Goal: Information Seeking & Learning: Check status

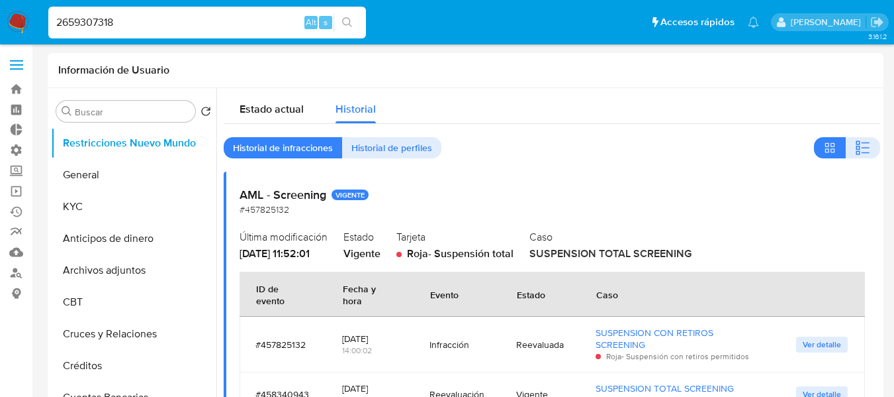
select select "10"
click at [150, 18] on input "2659307318" at bounding box center [207, 22] width 318 height 17
paste input "38140227"
type input "2638140227"
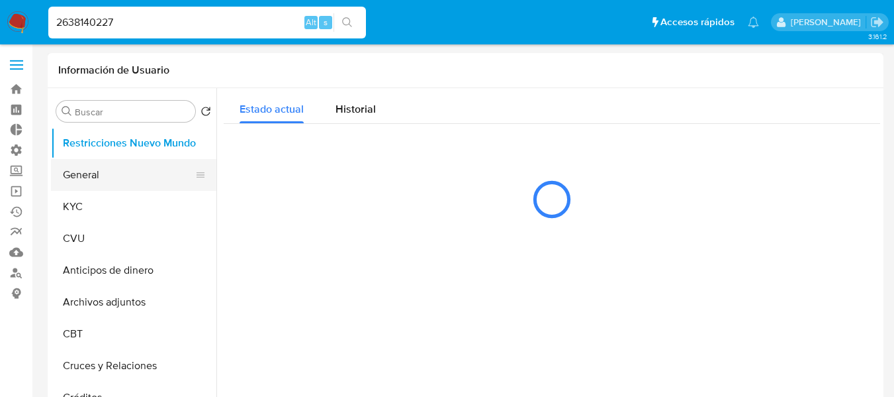
select select "10"
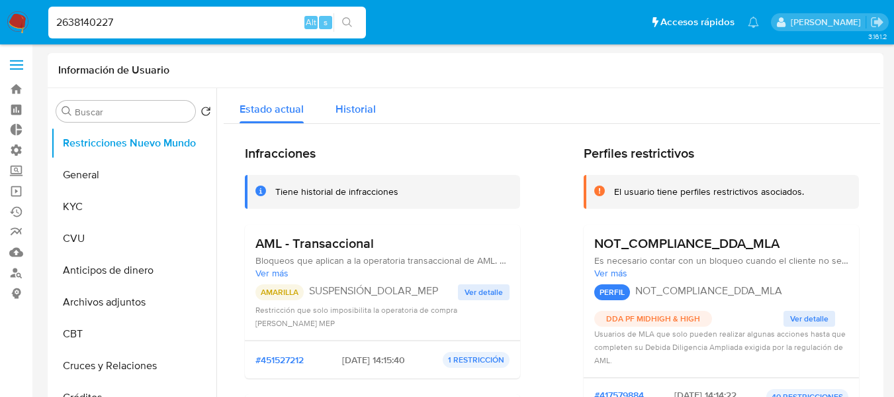
click at [340, 101] on span "Historial" at bounding box center [356, 108] width 40 height 15
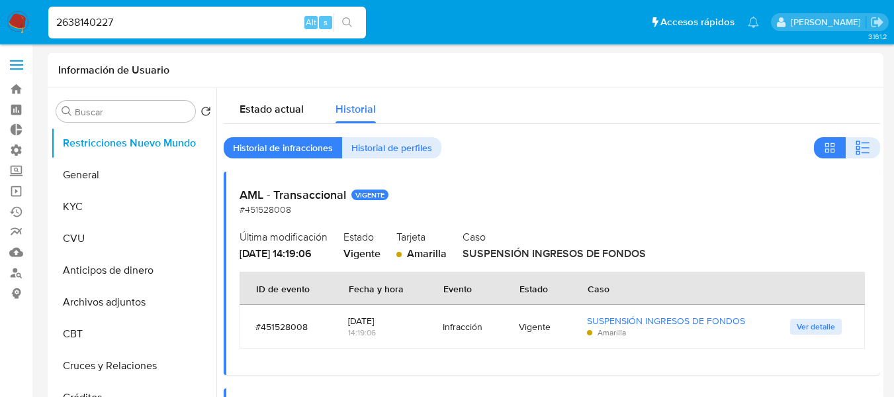
click at [484, 132] on div "Estado actual Historial Historial de infracciones Historial de perfiles AML - T…" at bounding box center [552, 339] width 657 height 503
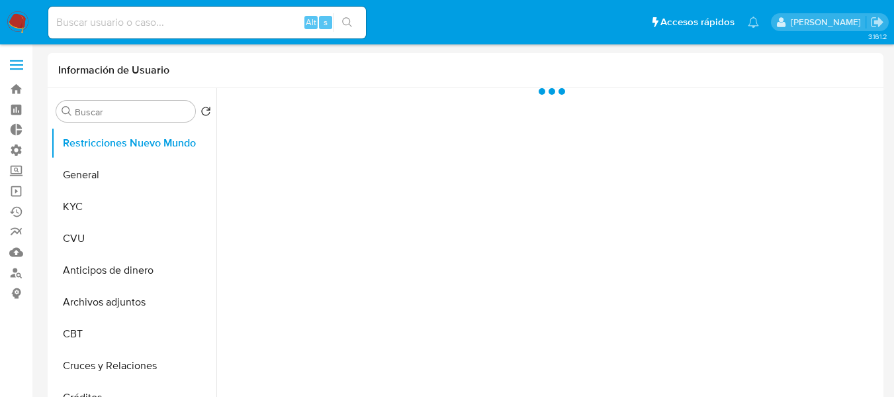
select select "10"
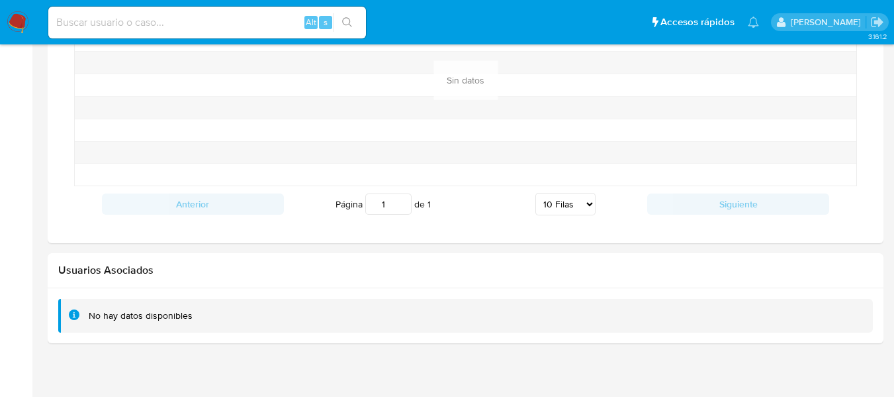
scroll to position [1099, 0]
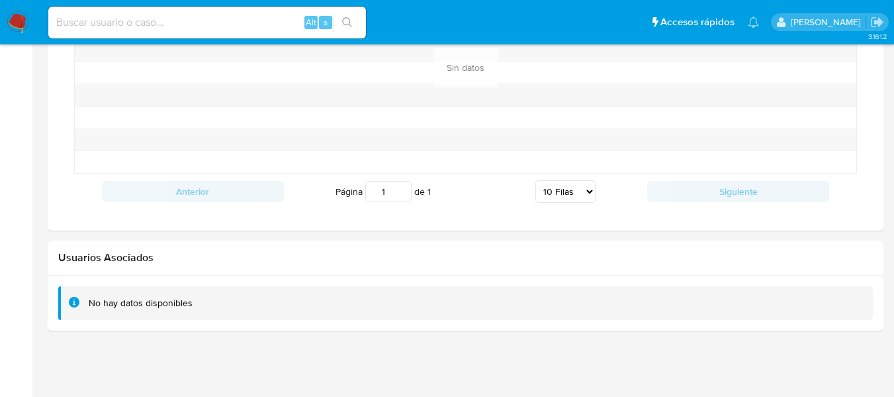
click at [148, 12] on div "Alt s" at bounding box center [207, 23] width 318 height 32
click at [148, 13] on div "Alt s" at bounding box center [207, 23] width 318 height 32
paste input "398832636"
click at [148, 26] on input "398832636" at bounding box center [207, 22] width 318 height 17
type input "398832636"
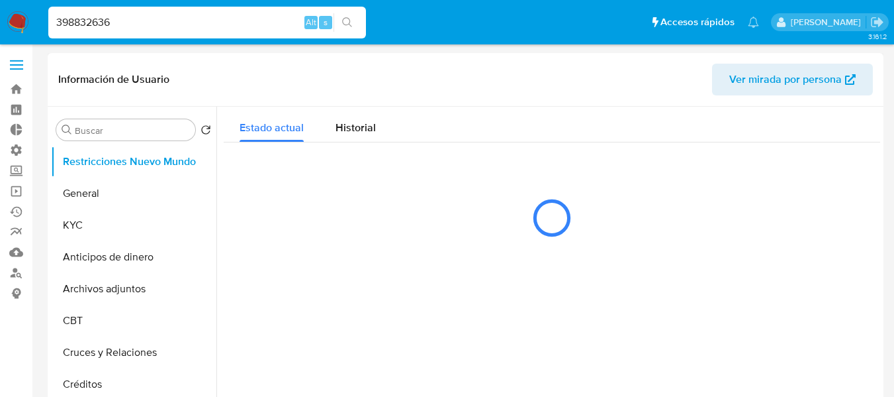
select select "10"
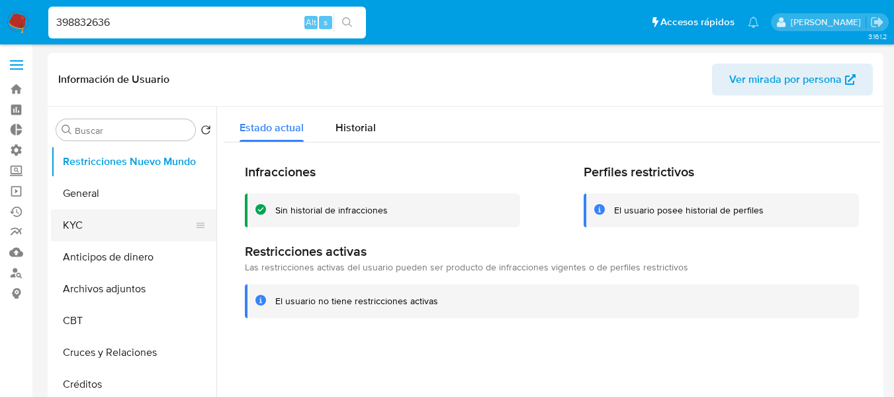
click at [79, 234] on button "KYC" at bounding box center [128, 225] width 155 height 32
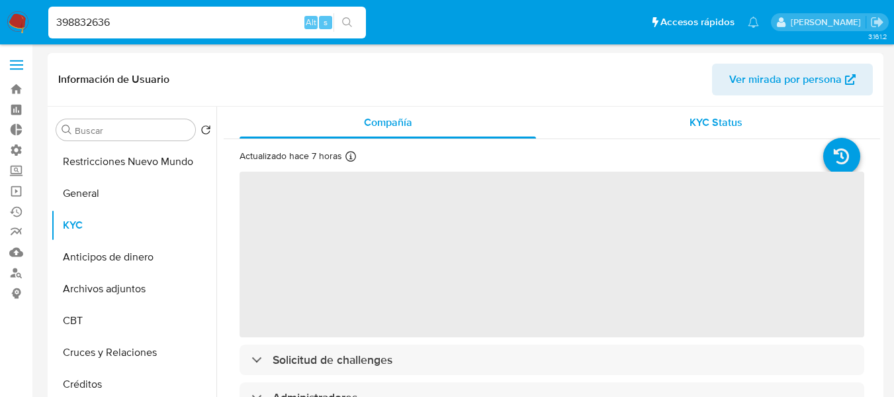
click at [698, 122] on span "KYC Status" at bounding box center [716, 122] width 53 height 15
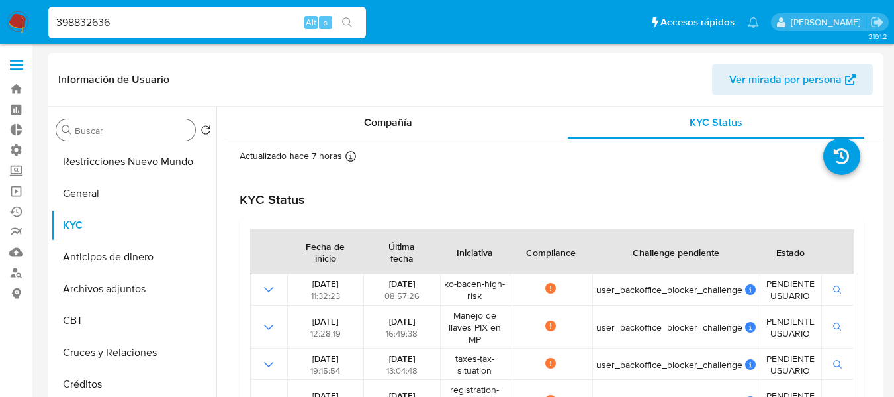
click at [106, 127] on input "Buscar" at bounding box center [132, 130] width 115 height 12
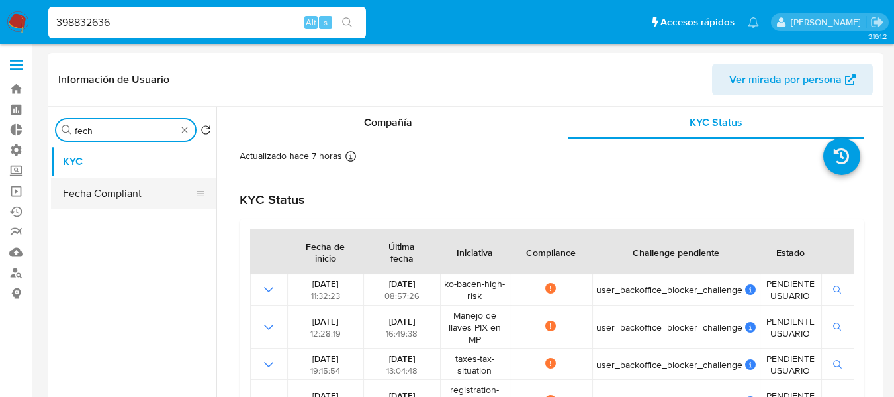
type input "fech"
click at [146, 208] on button "Fecha Compliant" at bounding box center [128, 193] width 155 height 32
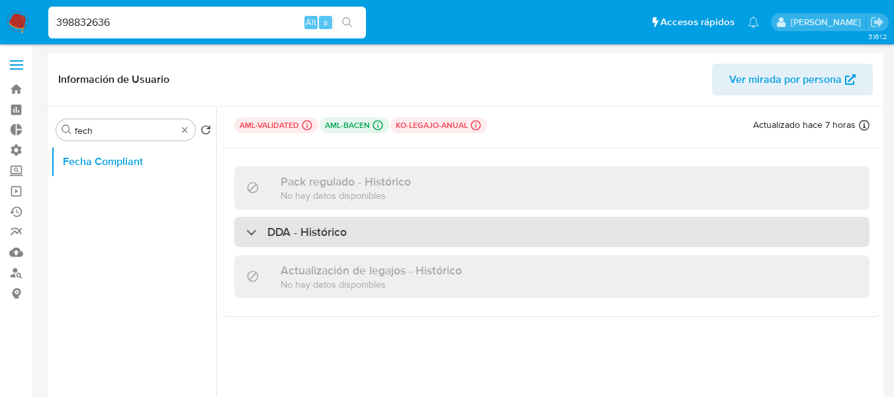
click at [309, 242] on div "DDA - Histórico" at bounding box center [551, 231] width 635 height 30
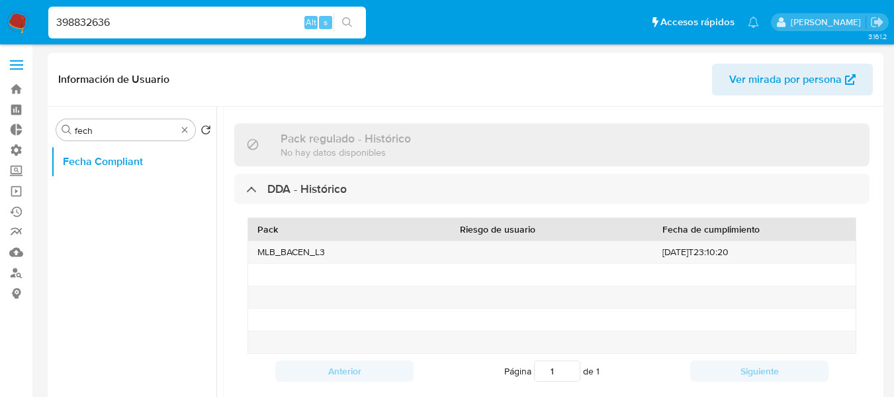
scroll to position [66, 0]
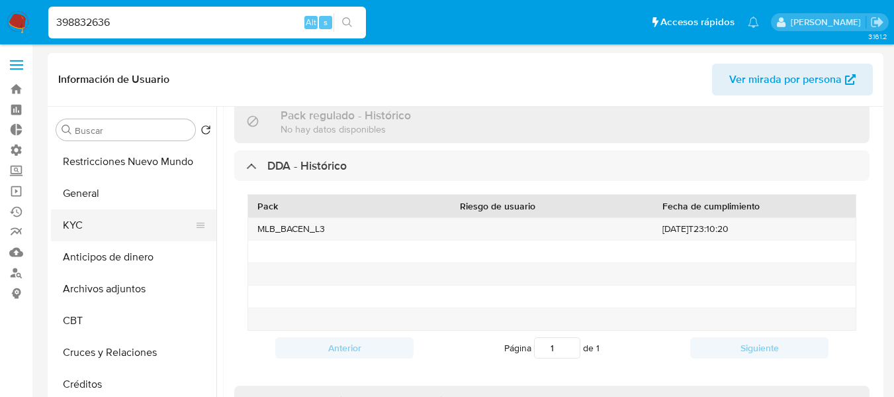
click at [80, 222] on button "KYC" at bounding box center [128, 225] width 155 height 32
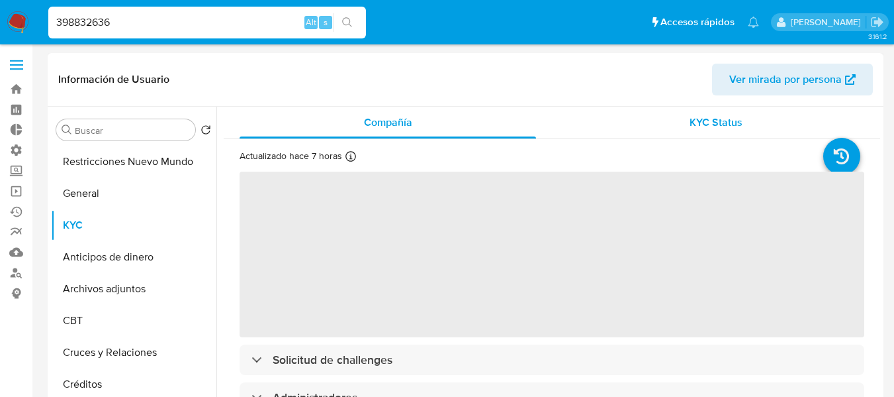
click at [663, 134] on div "KYC Status" at bounding box center [716, 123] width 297 height 32
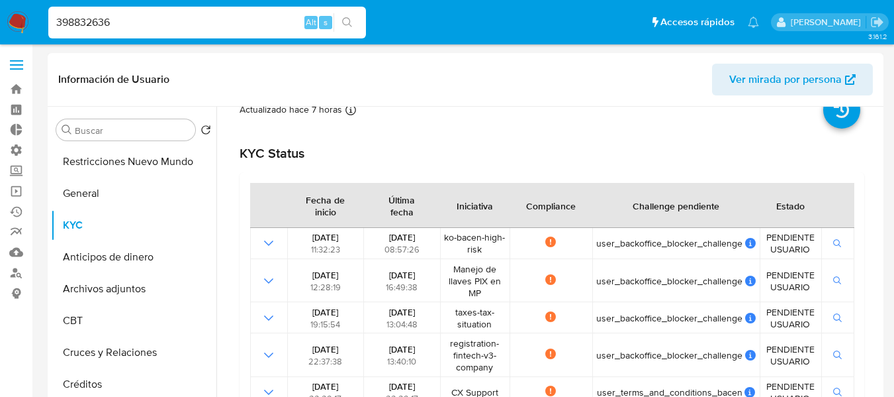
scroll to position [66, 0]
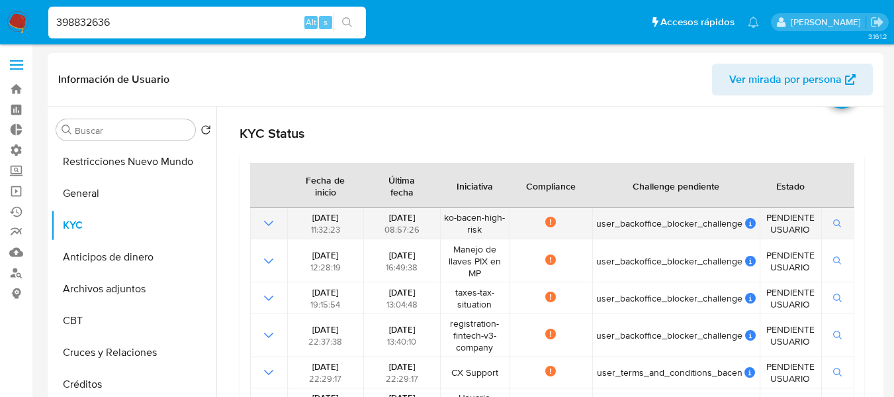
drag, startPoint x: 406, startPoint y: 221, endPoint x: 537, endPoint y: 220, distance: 130.4
click at [537, 220] on tr "[DATE] 11:32:23 [DATE] 08:57:26 ko-bacen-high-risk Not compliance user_backoffi…" at bounding box center [552, 223] width 604 height 31
click at [492, 226] on span "ko-bacen-high-risk" at bounding box center [474, 223] width 61 height 24
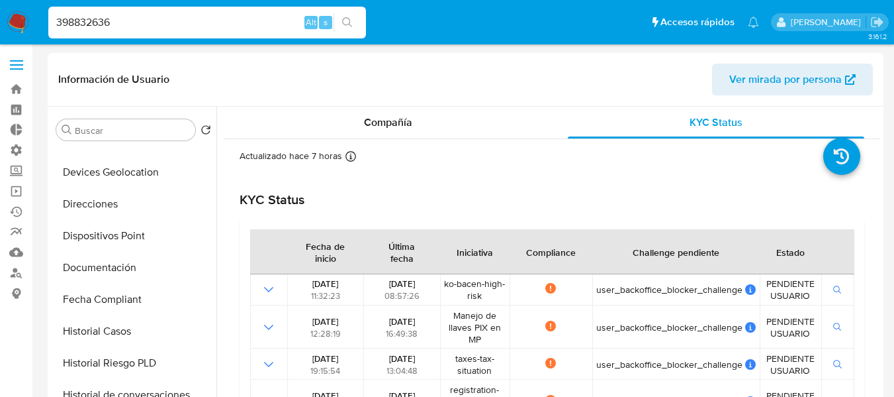
scroll to position [331, 0]
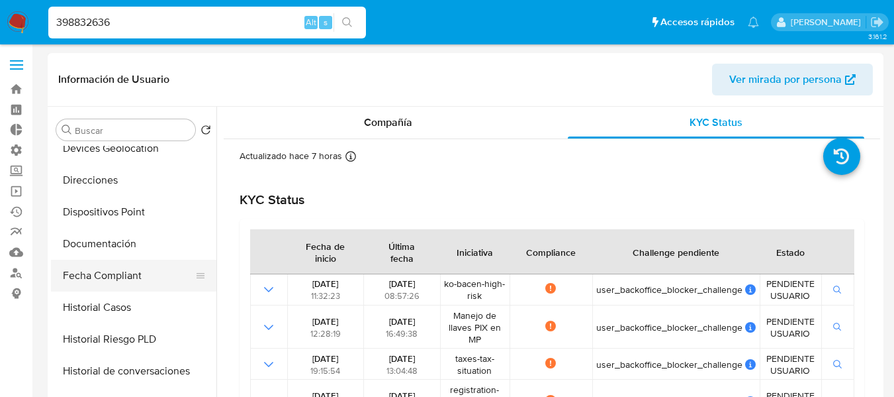
click at [86, 286] on button "Fecha Compliant" at bounding box center [128, 275] width 155 height 32
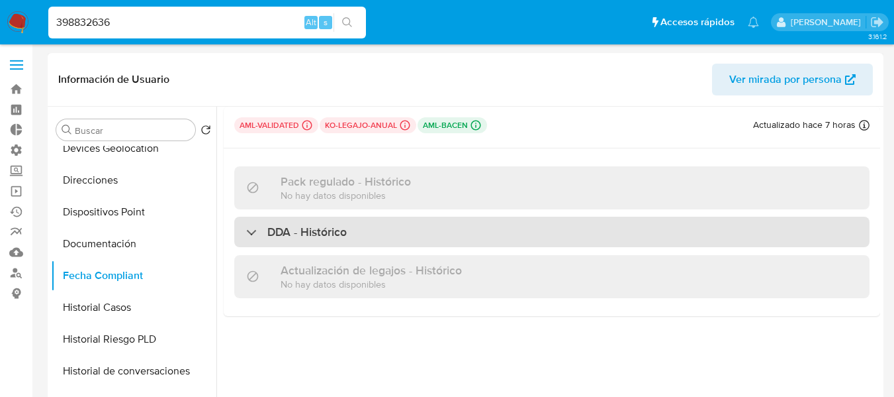
click at [419, 226] on div "DDA - Histórico" at bounding box center [551, 231] width 635 height 30
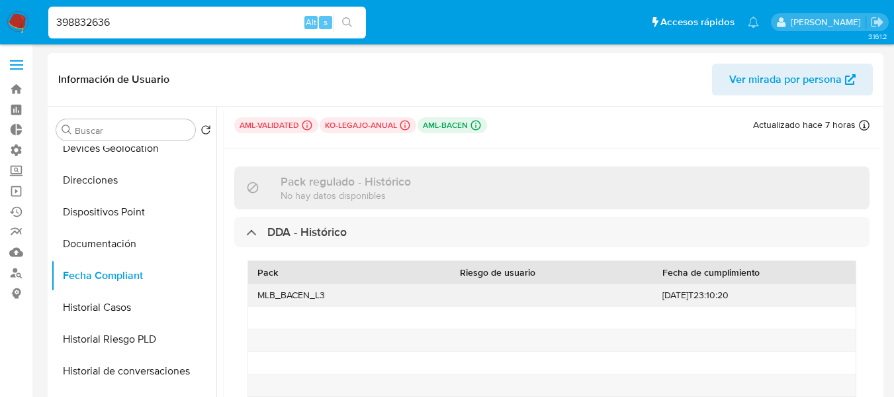
drag, startPoint x: 695, startPoint y: 297, endPoint x: 659, endPoint y: 290, distance: 37.0
click at [659, 290] on div "[DATE]T23:10:20" at bounding box center [754, 295] width 203 height 22
drag, startPoint x: 328, startPoint y: 298, endPoint x: 255, endPoint y: 292, distance: 73.7
click at [255, 292] on div "MLB_BACEN_L3" at bounding box center [349, 295] width 203 height 22
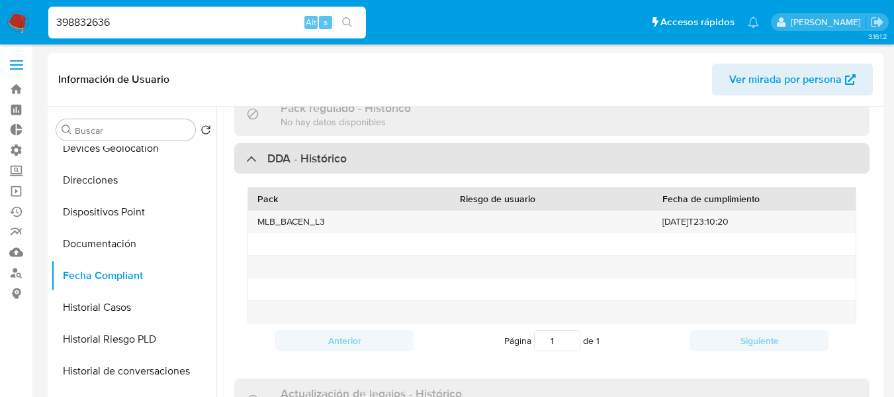
scroll to position [74, 0]
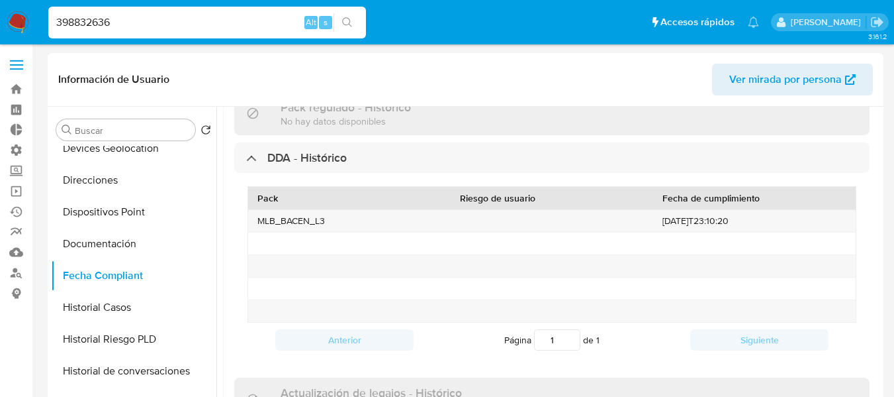
click at [330, 128] on div "Pack regulado - Histórico No hay datos disponibles" at bounding box center [551, 113] width 635 height 43
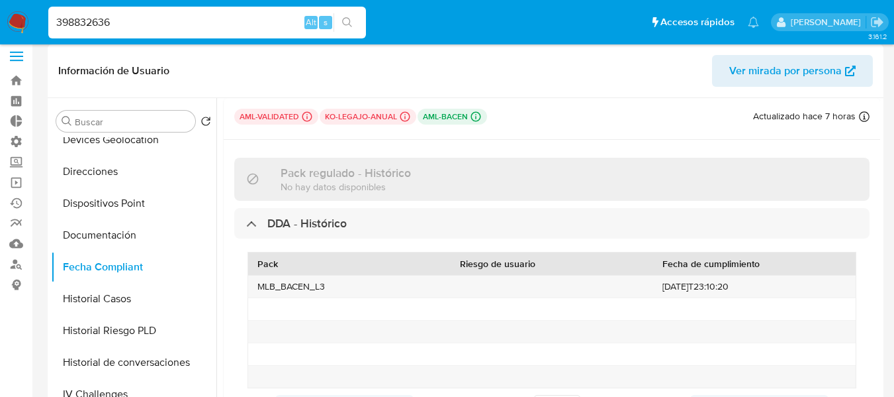
scroll to position [0, 0]
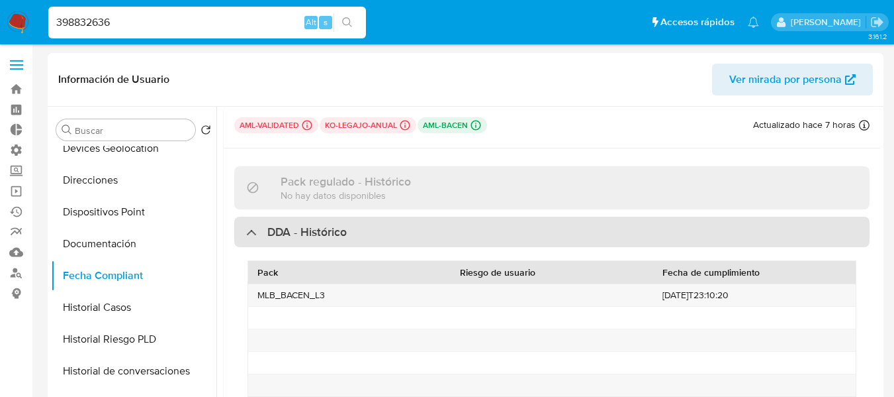
click at [306, 236] on h3 "DDA - Histórico" at bounding box center [306, 231] width 79 height 15
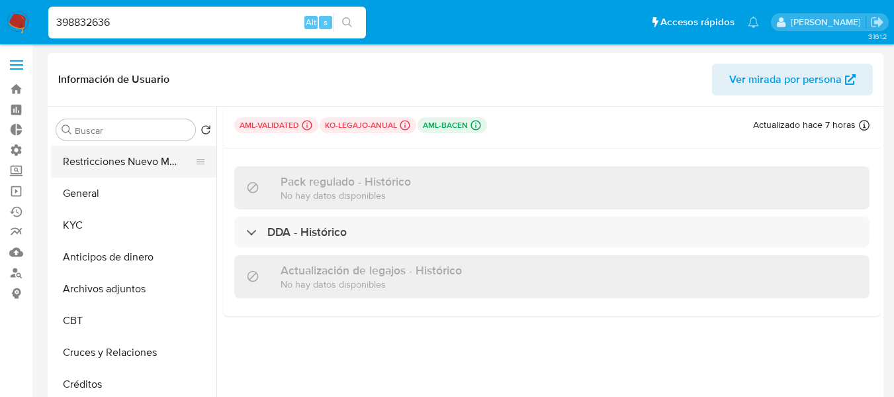
click at [108, 163] on button "Restricciones Nuevo Mundo" at bounding box center [128, 162] width 155 height 32
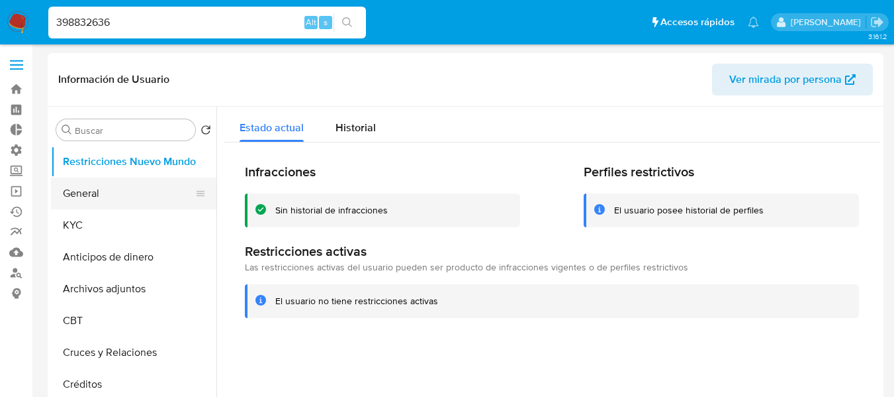
click at [93, 202] on button "General" at bounding box center [128, 193] width 155 height 32
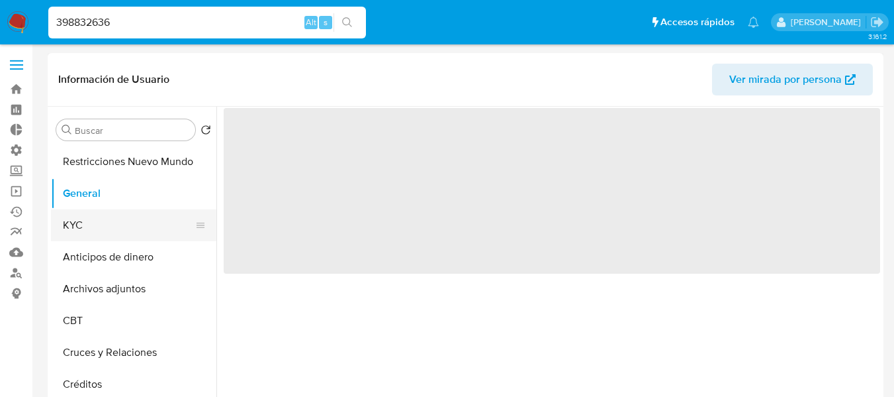
click at [98, 210] on button "KYC" at bounding box center [128, 225] width 155 height 32
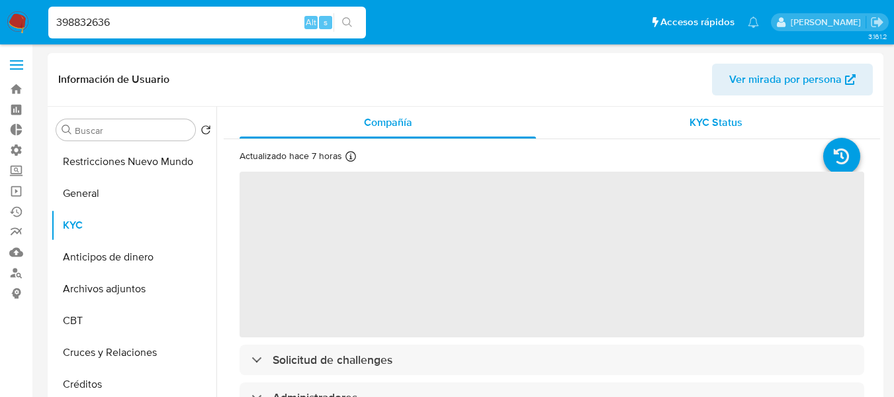
click at [690, 128] on span "KYC Status" at bounding box center [716, 122] width 53 height 15
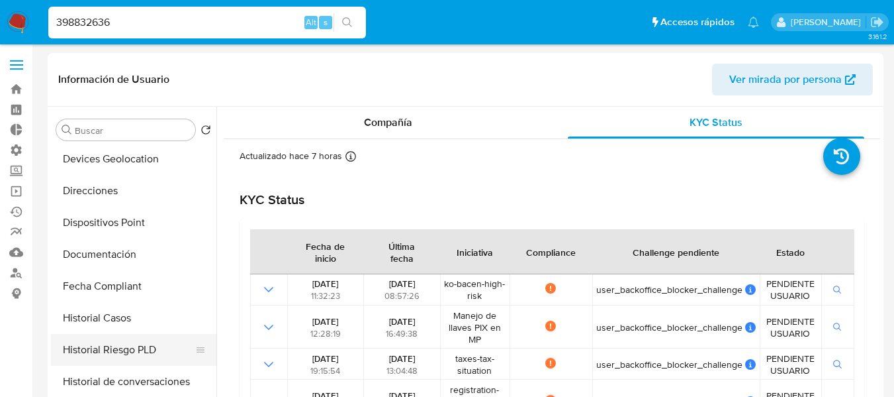
scroll to position [397, 0]
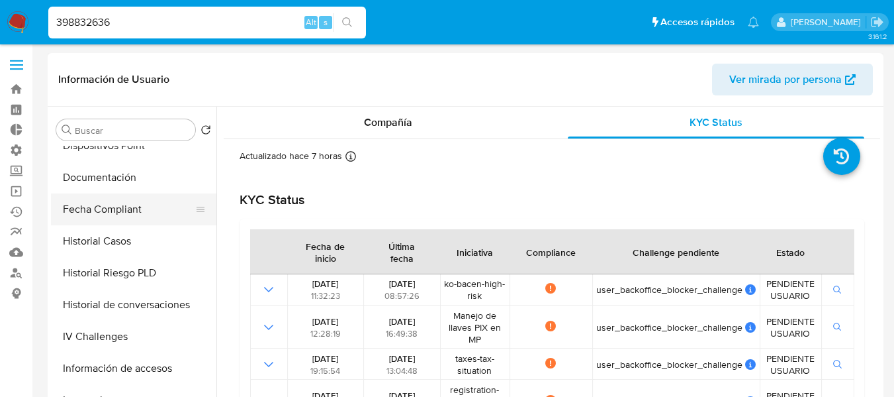
click at [99, 216] on button "Fecha Compliant" at bounding box center [128, 209] width 155 height 32
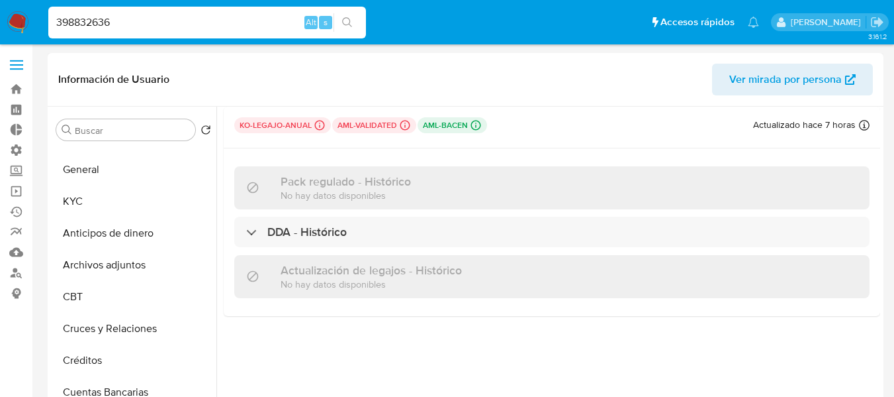
scroll to position [0, 0]
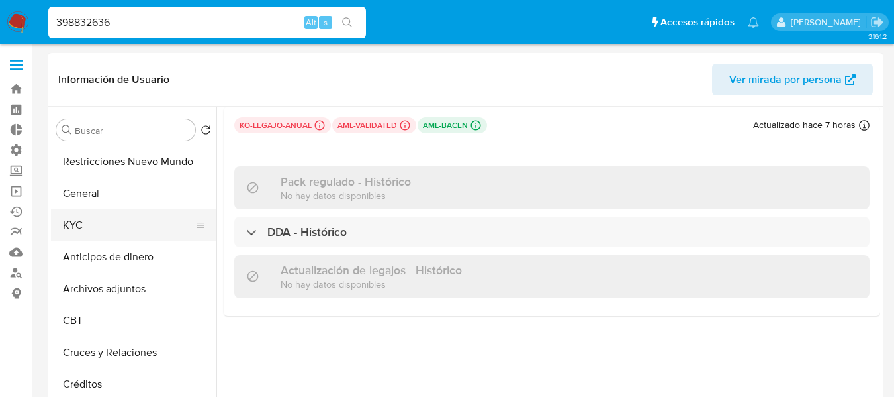
click at [87, 224] on button "KYC" at bounding box center [128, 225] width 155 height 32
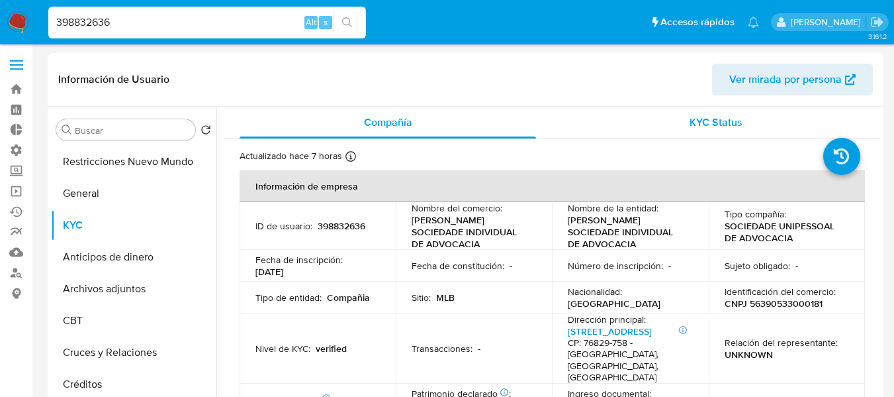
click at [683, 128] on div "KYC Status" at bounding box center [716, 123] width 297 height 32
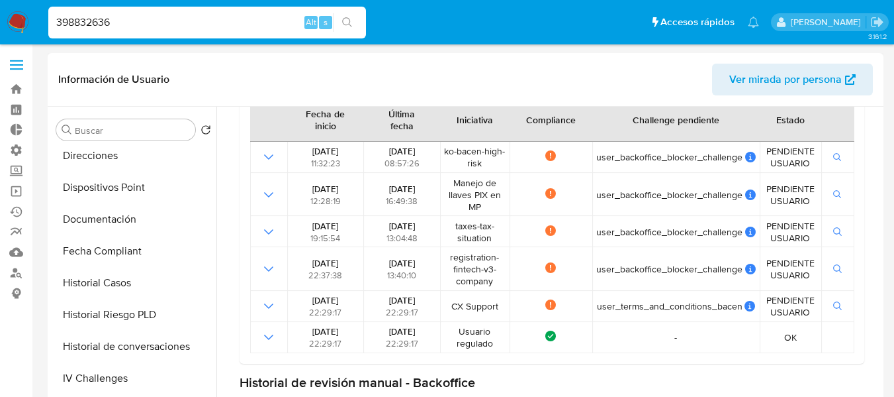
scroll to position [397, 0]
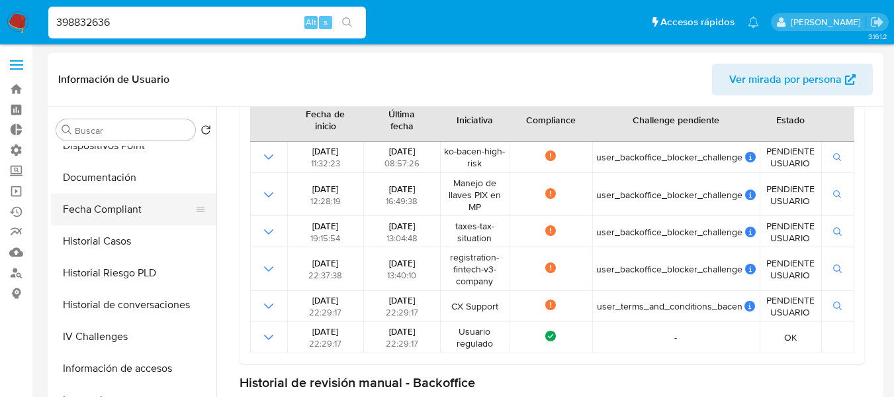
click at [100, 211] on button "Fecha Compliant" at bounding box center [128, 209] width 155 height 32
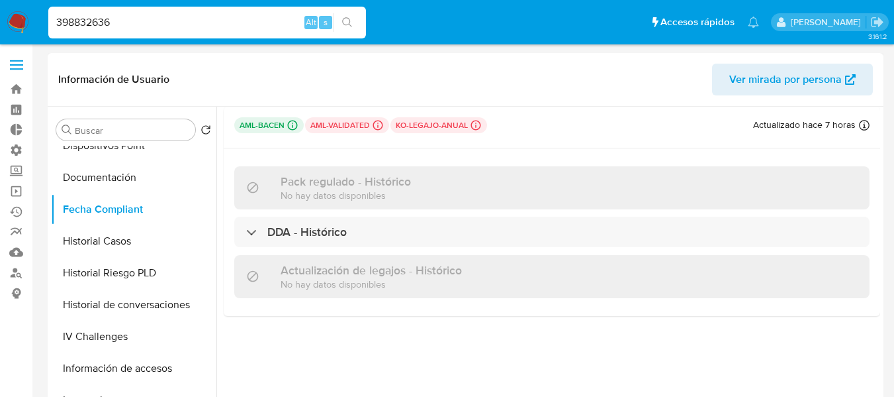
click at [393, 177] on h3 "Pack regulado - Histórico" at bounding box center [346, 181] width 130 height 15
